Goal: Task Accomplishment & Management: Manage account settings

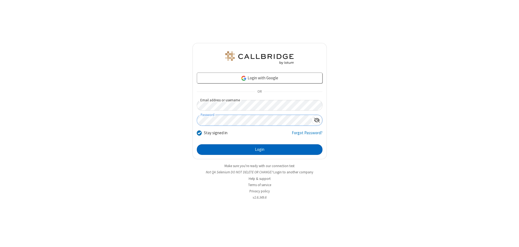
click at [260, 149] on button "Login" at bounding box center [260, 149] width 126 height 11
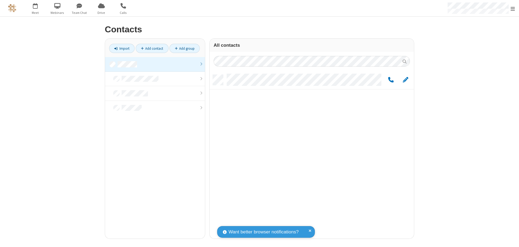
scroll to position [164, 200]
click at [155, 64] on link at bounding box center [155, 64] width 100 height 15
click at [406, 80] on span "Edit" at bounding box center [405, 80] width 5 height 7
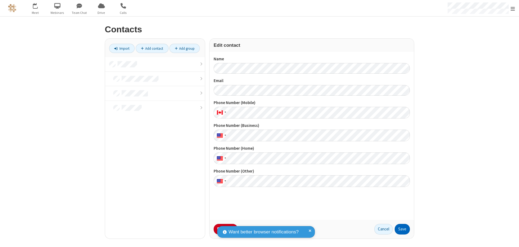
click at [402, 229] on button "Save" at bounding box center [402, 229] width 15 height 11
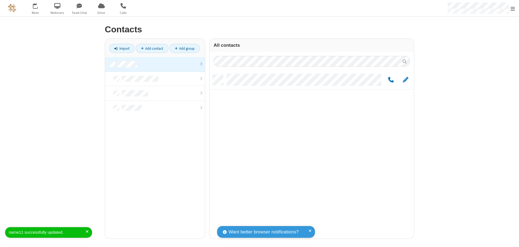
scroll to position [164, 200]
